Goal: Find specific page/section: Find specific page/section

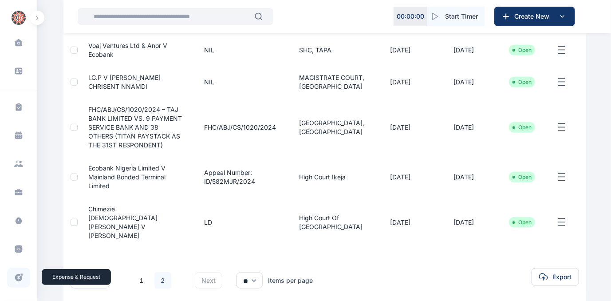
click at [15, 278] on icon at bounding box center [19, 278] width 8 height 8
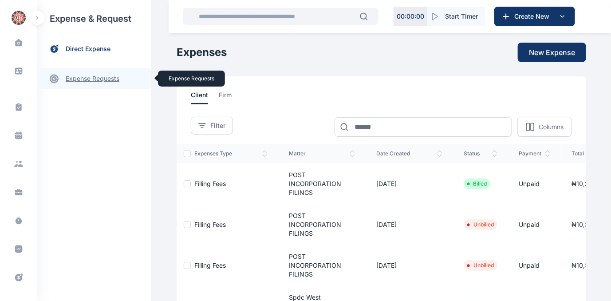
click at [107, 75] on link "expense requests expense requests" at bounding box center [94, 78] width 114 height 21
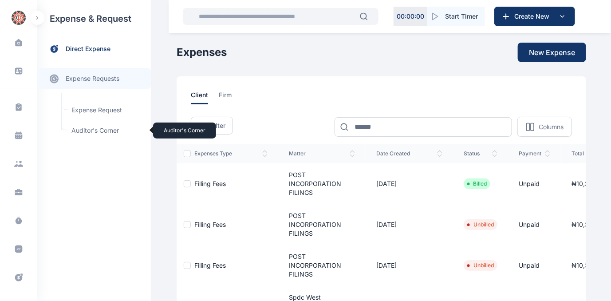
click at [84, 130] on span "Auditor's Corner Auditor's Corner" at bounding box center [106, 130] width 80 height 17
